Goal: Information Seeking & Learning: Check status

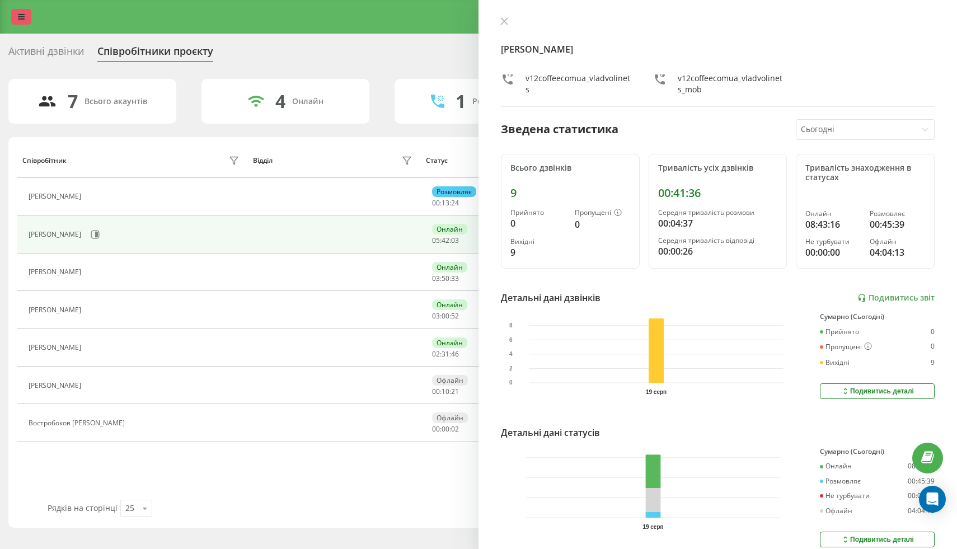
click at [29, 20] on link at bounding box center [21, 17] width 20 height 16
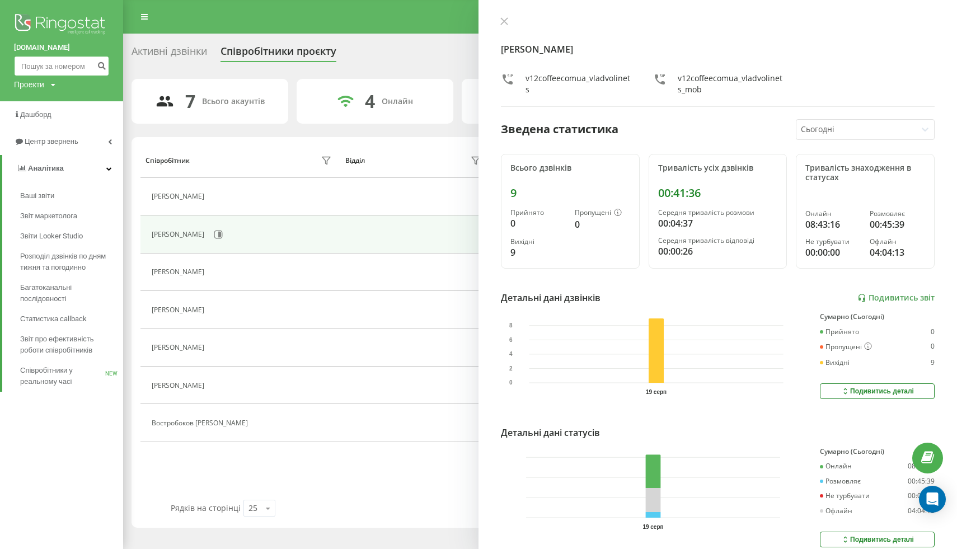
click at [41, 59] on input at bounding box center [61, 66] width 95 height 20
paste input "+380930300182"
type input "+380930300182"
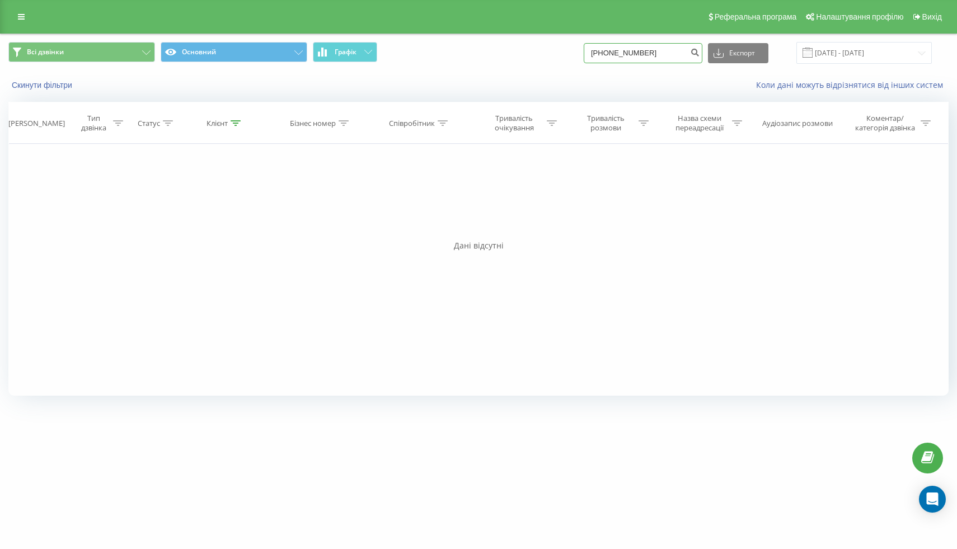
click at [623, 50] on input "[PHONE_NUMBER]" at bounding box center [643, 53] width 119 height 20
click at [632, 54] on input "[PHONE_NUMBER]" at bounding box center [643, 53] width 119 height 20
type input "0930300182"
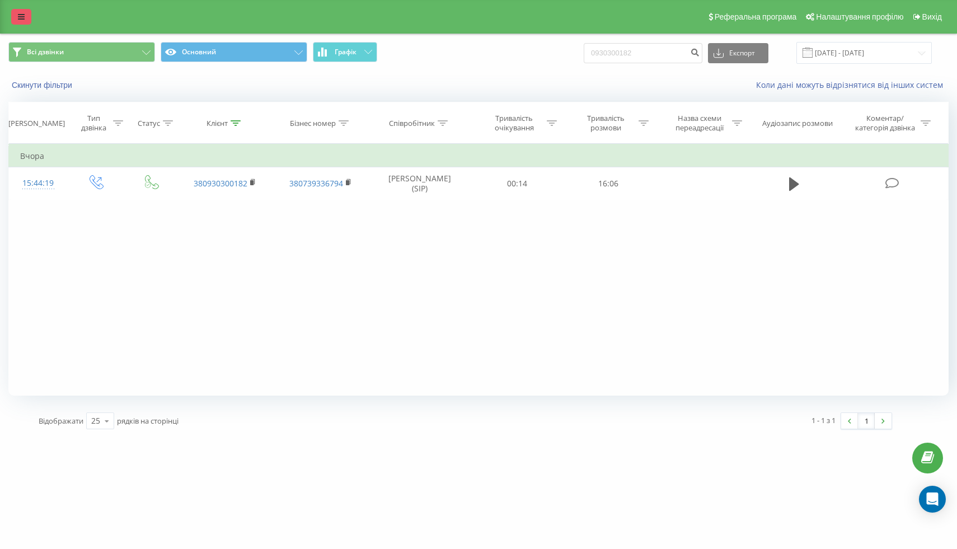
click at [16, 9] on link at bounding box center [21, 17] width 20 height 16
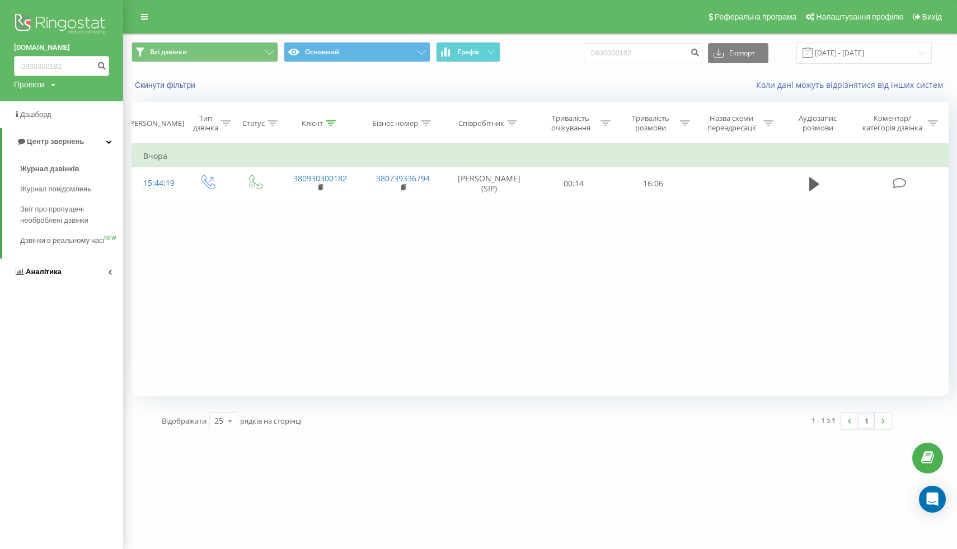
click at [58, 276] on span "Аналiтика" at bounding box center [44, 271] width 36 height 8
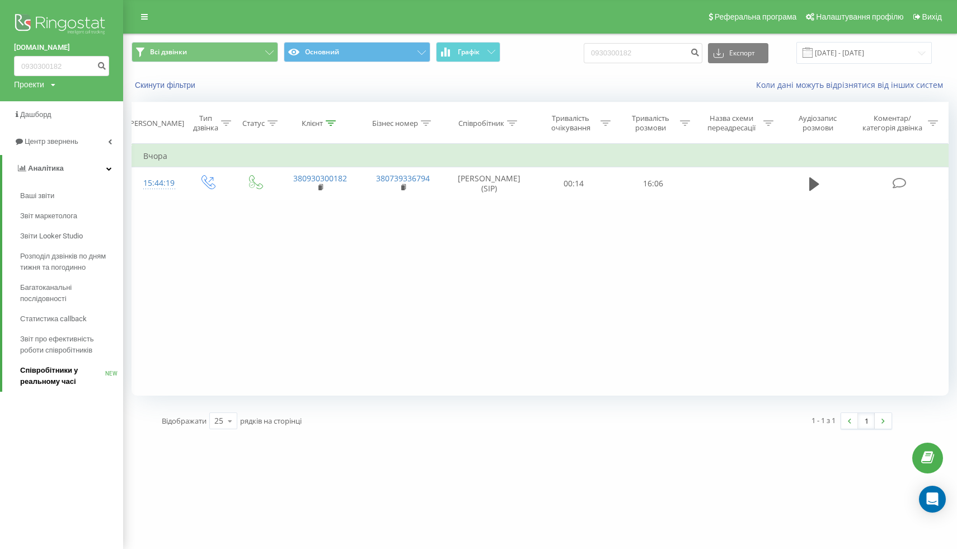
click at [60, 364] on link "Співробітники у реальному часі NEW" at bounding box center [71, 375] width 103 height 31
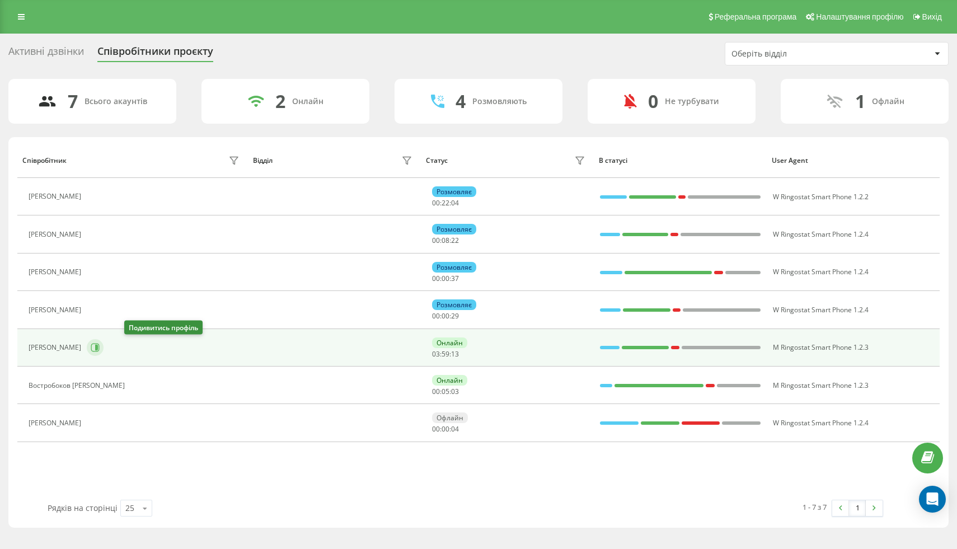
click at [100, 345] on icon at bounding box center [95, 348] width 8 height 8
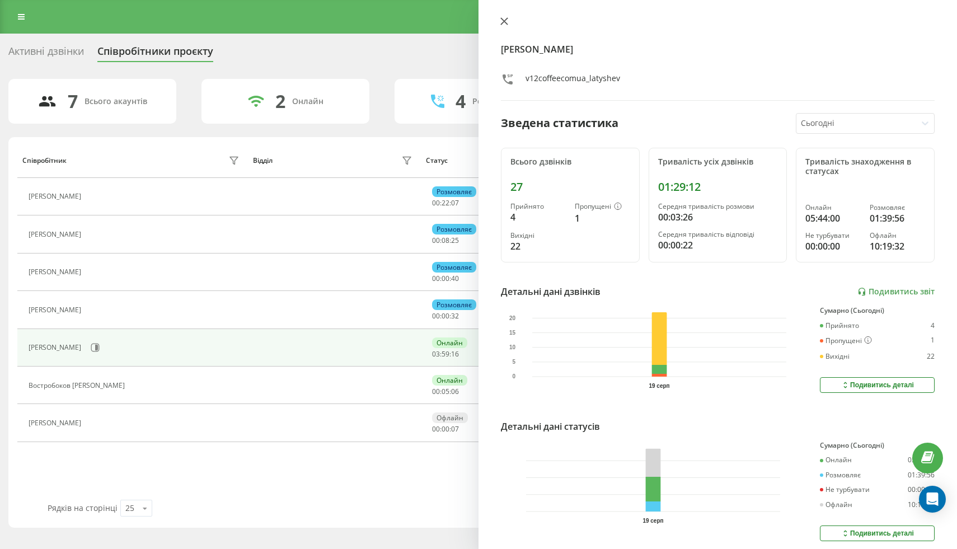
click at [505, 24] on icon at bounding box center [504, 21] width 8 height 8
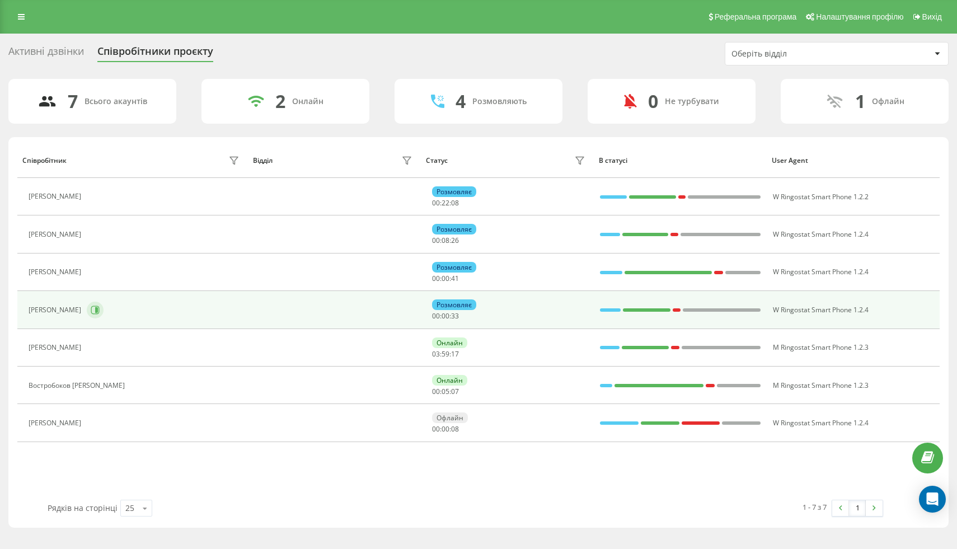
click at [104, 302] on button at bounding box center [95, 310] width 17 height 17
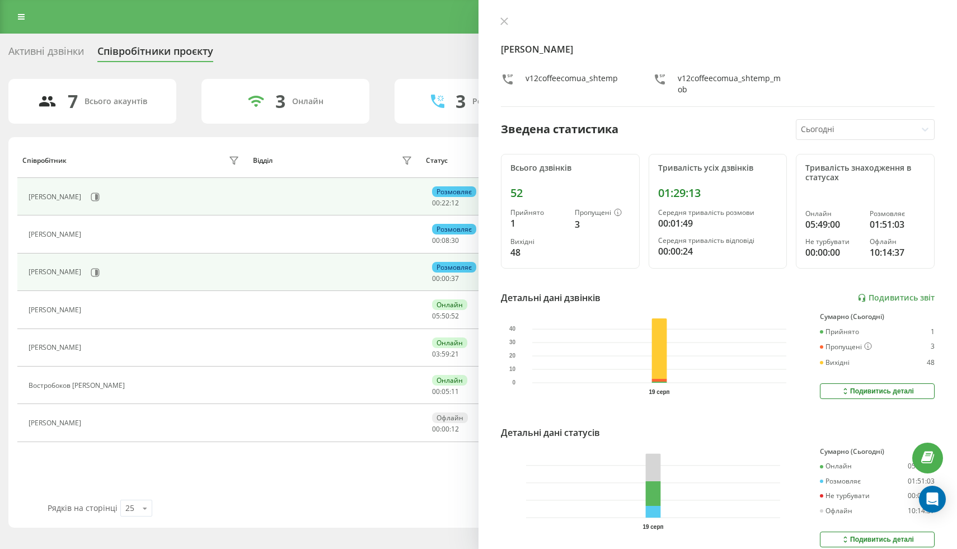
click at [132, 190] on div "[PERSON_NAME]" at bounding box center [135, 196] width 213 height 19
click at [104, 191] on button at bounding box center [95, 197] width 17 height 17
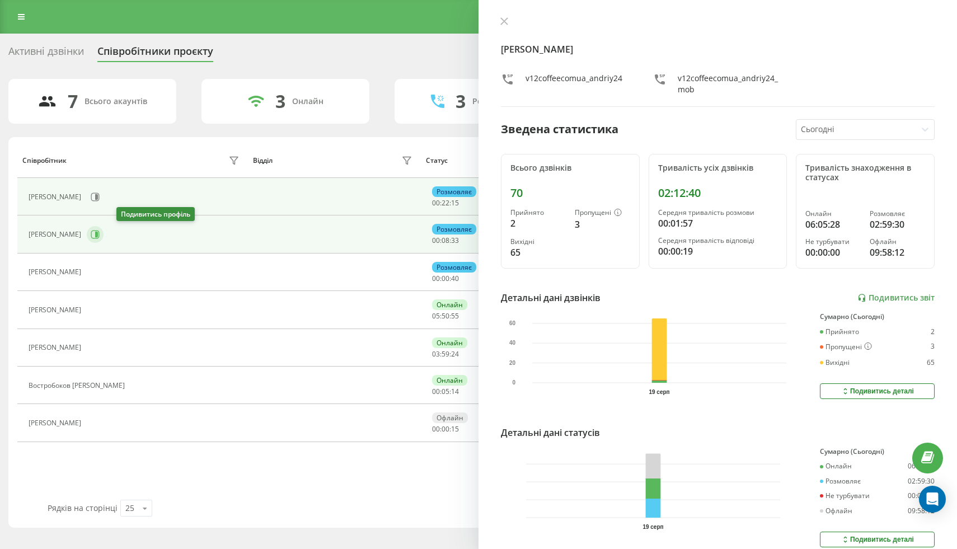
click at [100, 237] on icon at bounding box center [95, 234] width 9 height 9
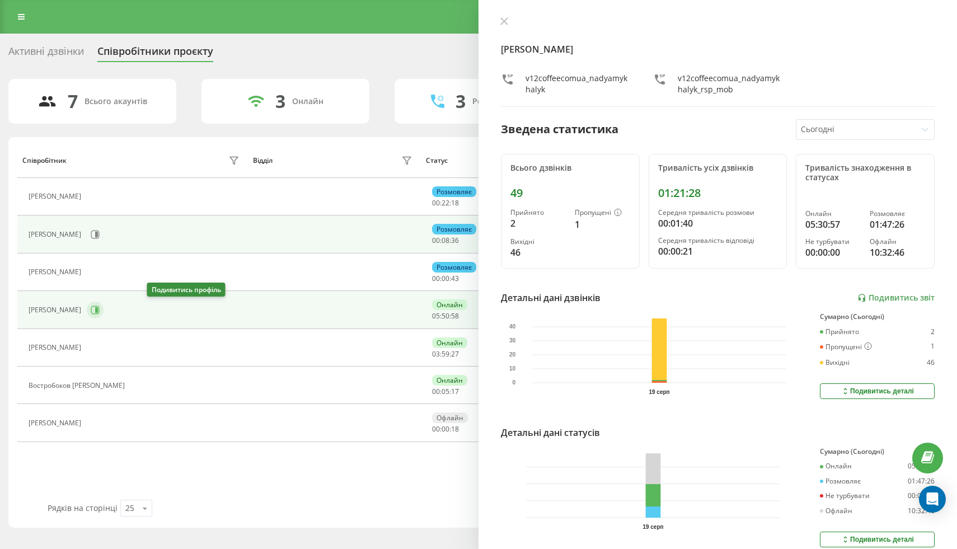
click at [104, 317] on button at bounding box center [95, 310] width 17 height 17
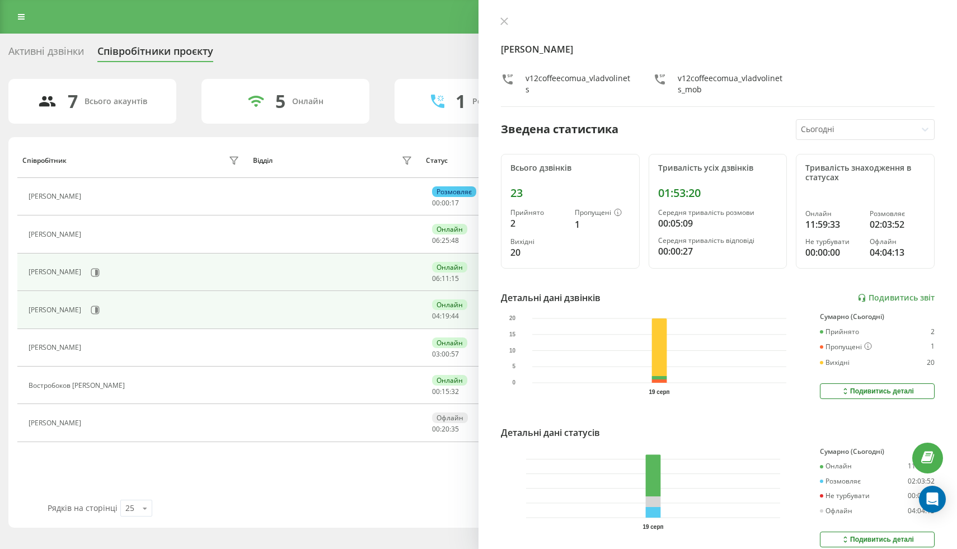
click at [139, 317] on div "Латишев Денис Вікторович" at bounding box center [135, 309] width 213 height 19
click at [104, 313] on button at bounding box center [95, 310] width 17 height 17
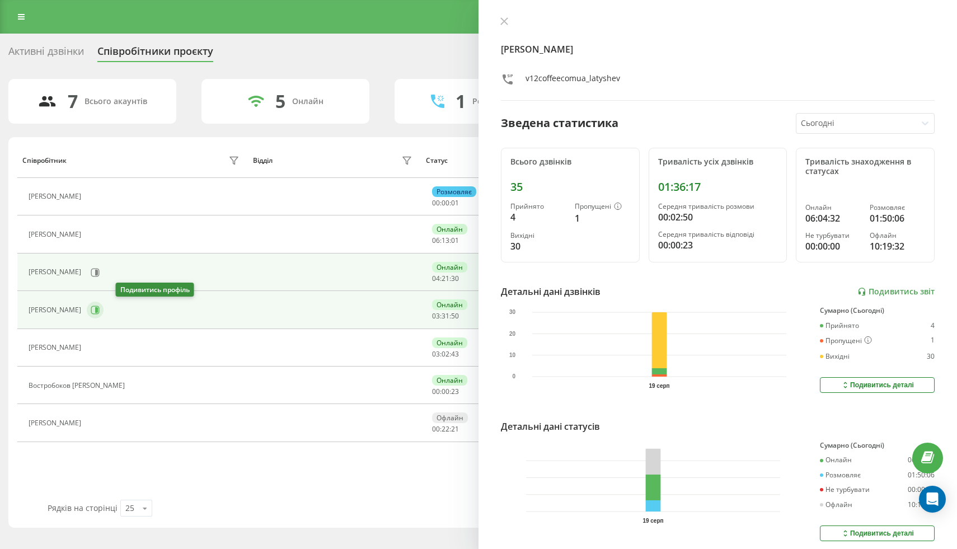
click at [104, 311] on button at bounding box center [95, 310] width 17 height 17
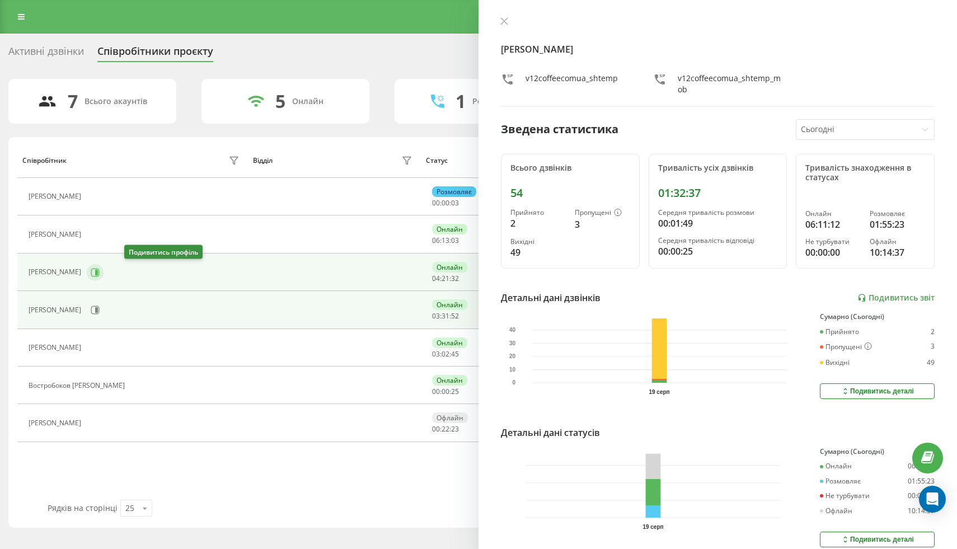
click at [100, 269] on icon at bounding box center [95, 272] width 8 height 8
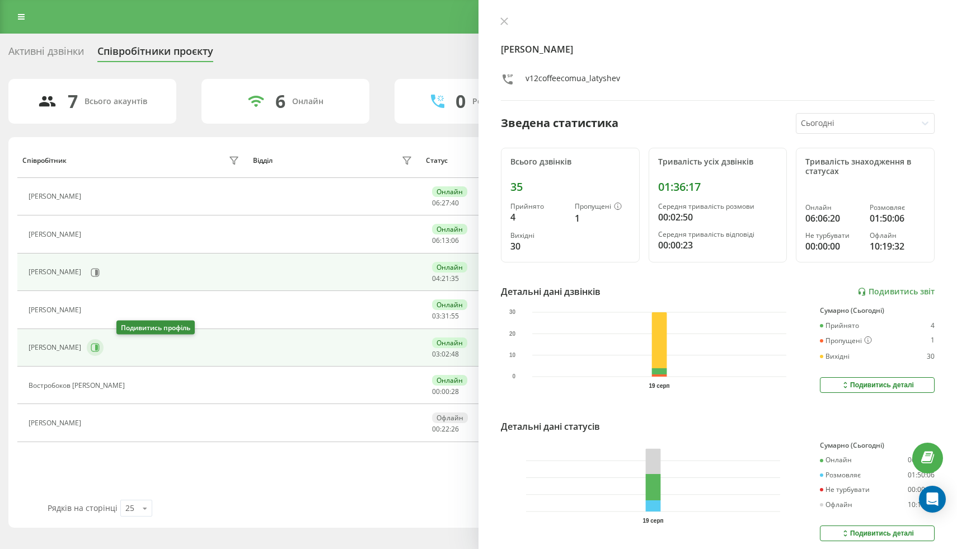
click at [100, 350] on icon at bounding box center [95, 347] width 9 height 9
